Goal: Navigation & Orientation: Find specific page/section

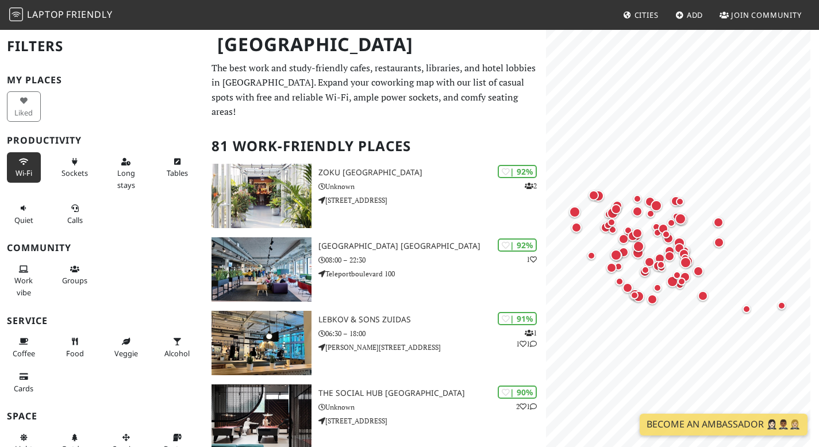
click at [22, 170] on span "Wi-Fi" at bounding box center [24, 173] width 17 height 10
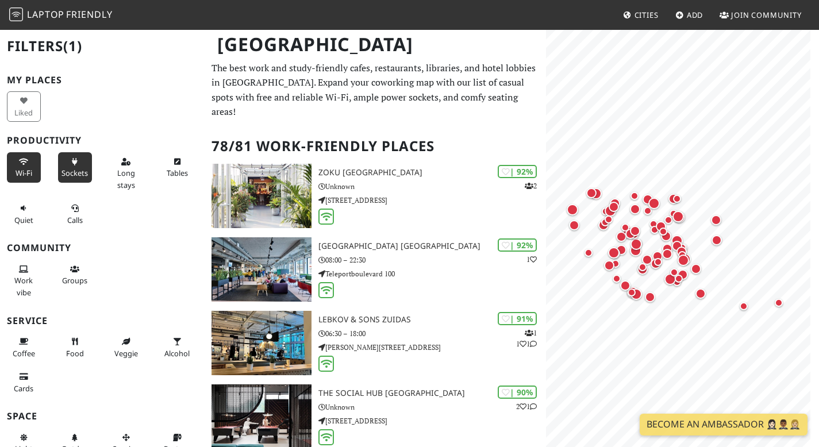
click at [69, 174] on span "Sockets" at bounding box center [75, 173] width 26 height 10
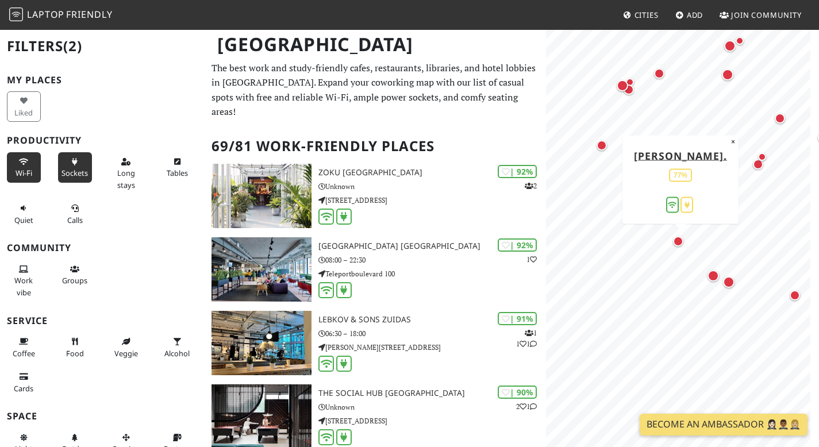
click at [681, 242] on div "Map marker" at bounding box center [678, 241] width 10 height 10
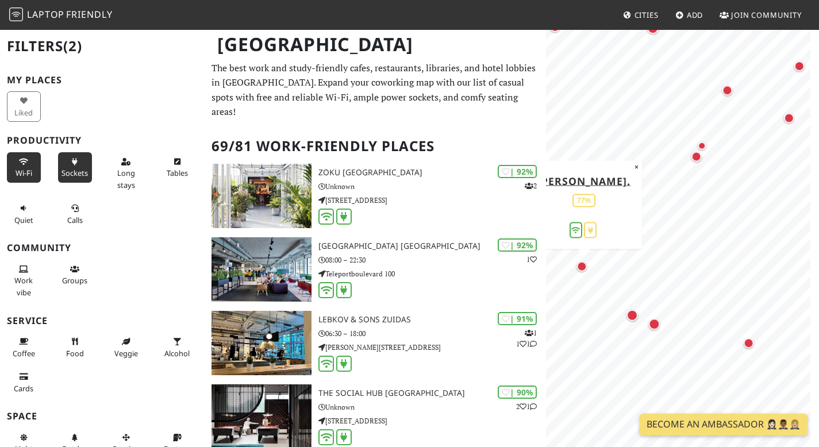
drag, startPoint x: 623, startPoint y: 298, endPoint x: 590, endPoint y: 272, distance: 42.1
click at [587, 271] on div "Map marker" at bounding box center [582, 266] width 10 height 10
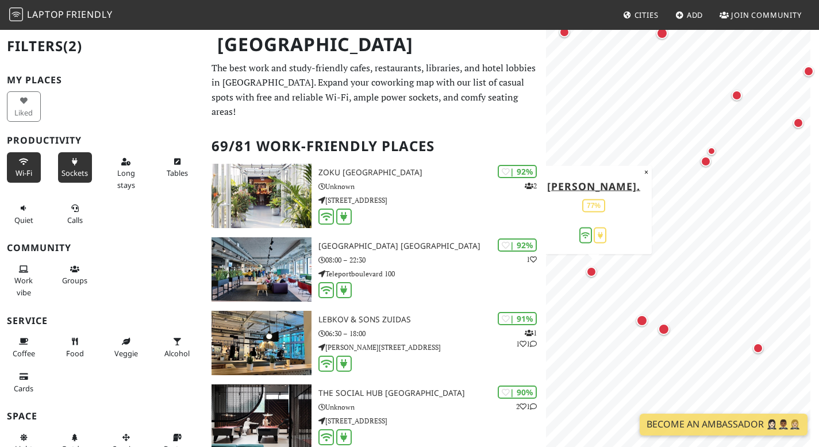
click at [590, 272] on div "Map marker" at bounding box center [592, 272] width 10 height 10
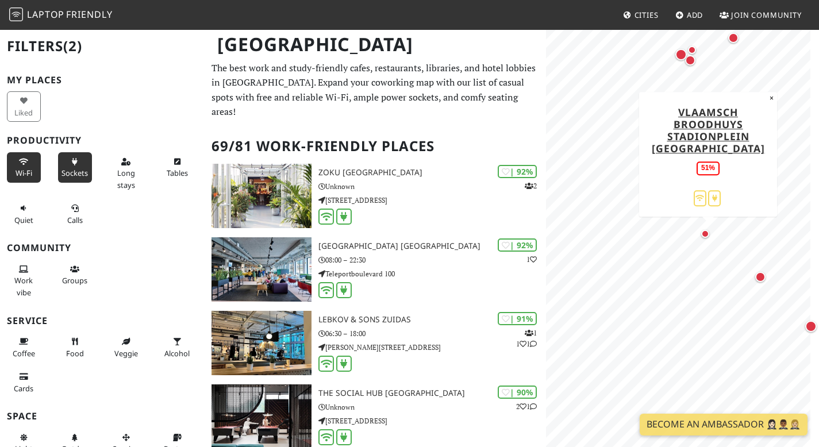
click at [707, 236] on div "Map marker" at bounding box center [706, 234] width 8 height 8
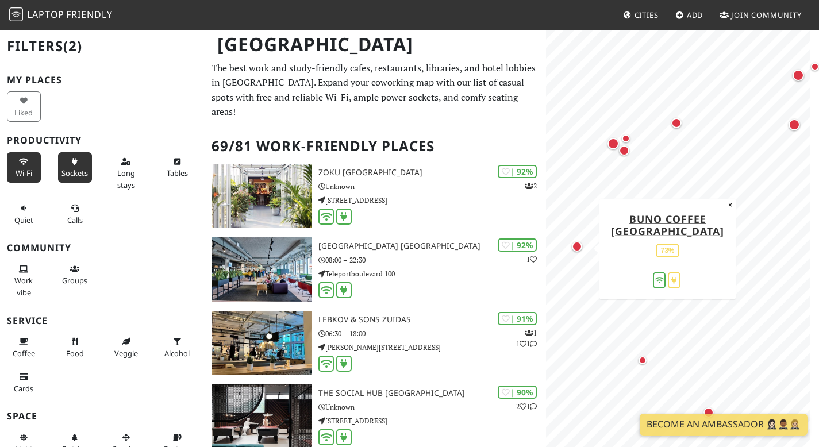
click at [577, 248] on div "Map marker" at bounding box center [577, 247] width 10 height 10
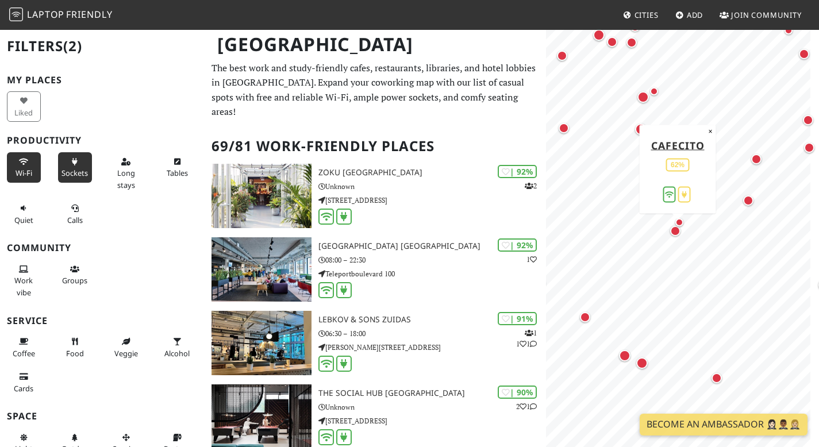
click at [675, 234] on div "Map marker" at bounding box center [675, 231] width 10 height 10
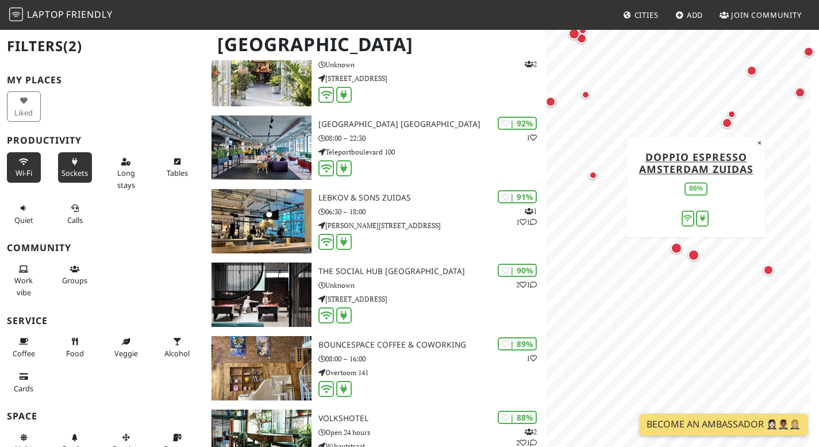
click at [693, 259] on div "Map marker" at bounding box center [694, 256] width 12 height 12
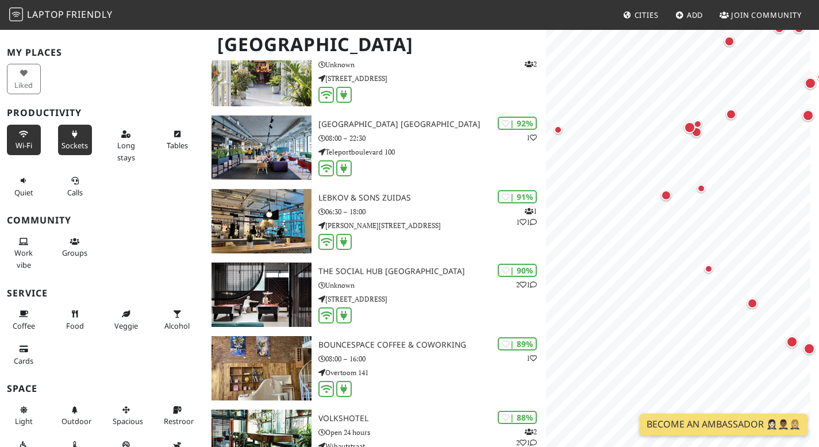
scroll to position [32, 0]
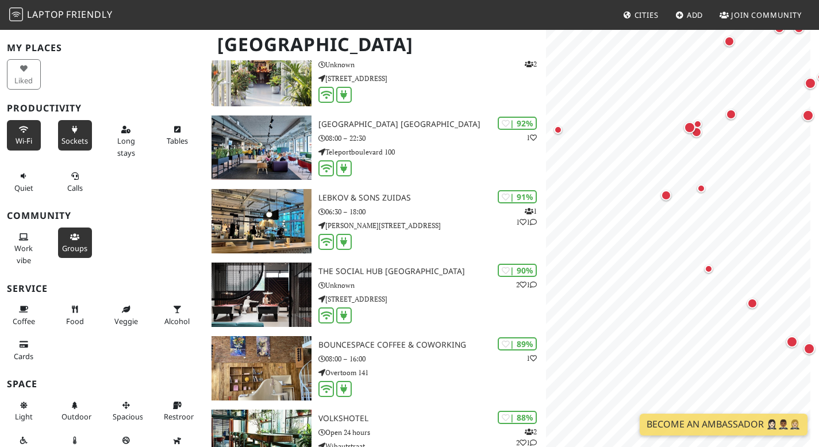
click at [76, 245] on span "Groups" at bounding box center [74, 248] width 25 height 10
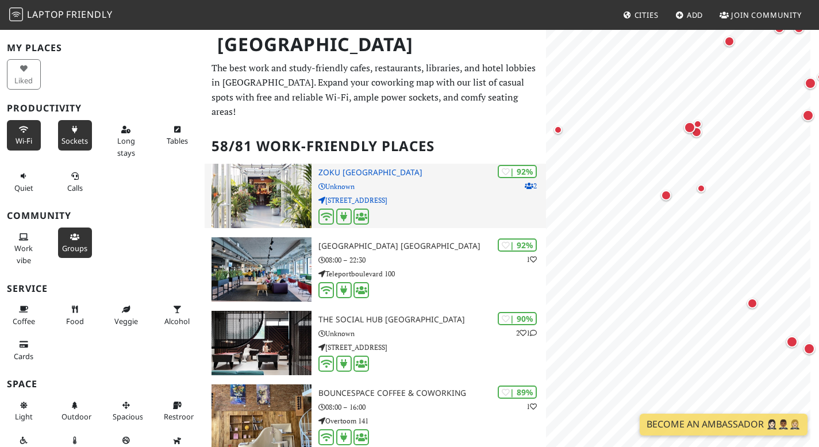
scroll to position [0, 0]
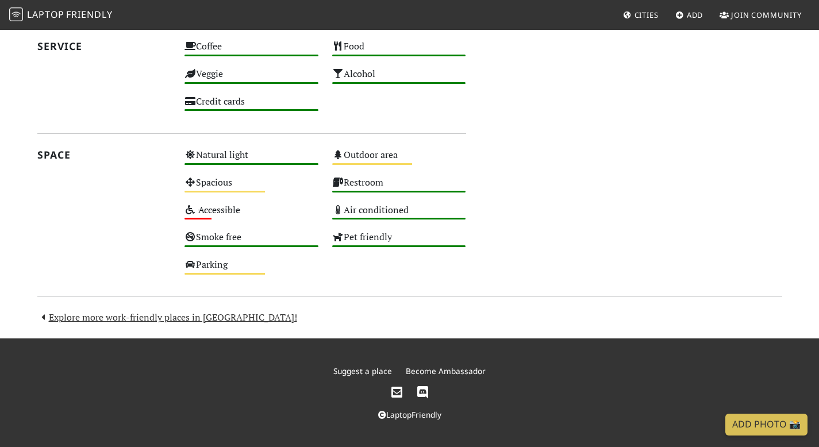
scroll to position [647, 0]
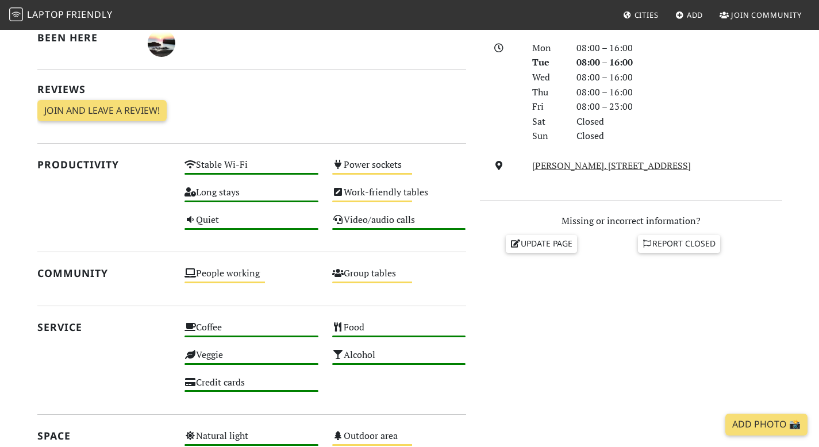
scroll to position [165, 0]
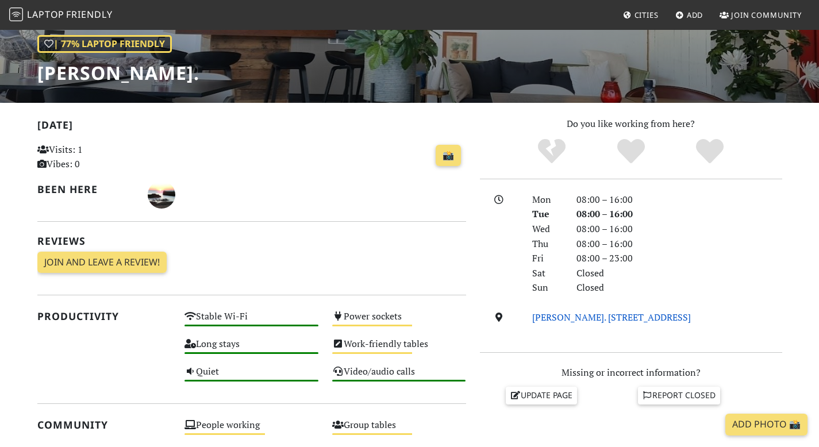
click at [597, 324] on link "Fred. Roeskestraat 97, 1076 EE, Amsterdam" at bounding box center [611, 317] width 159 height 13
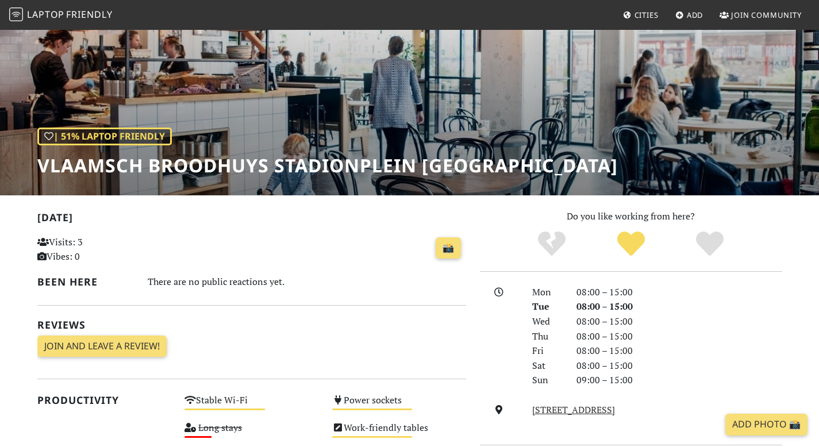
scroll to position [281, 0]
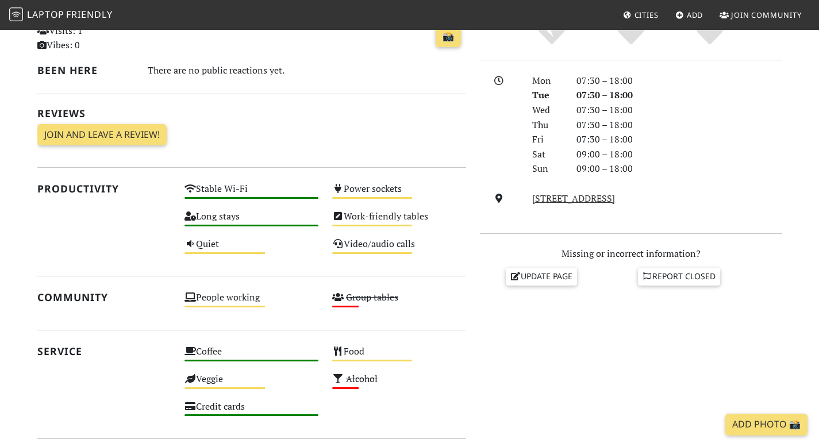
scroll to position [286, 0]
